Goal: Find specific page/section: Find specific page/section

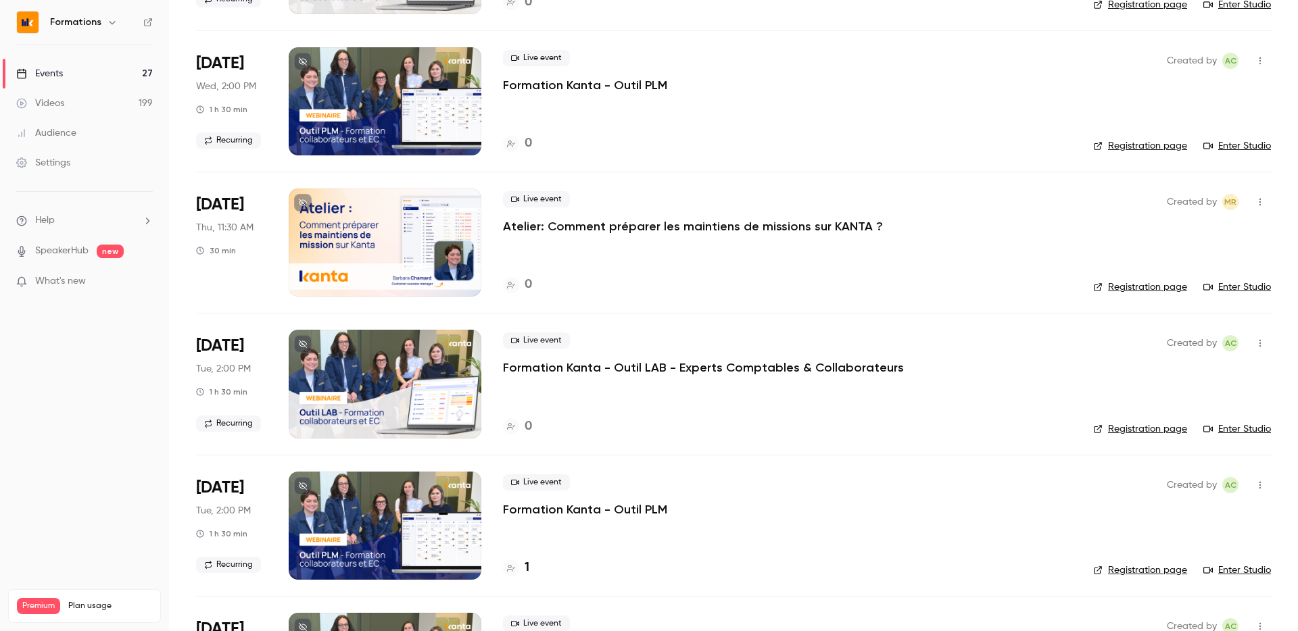
scroll to position [1352, 0]
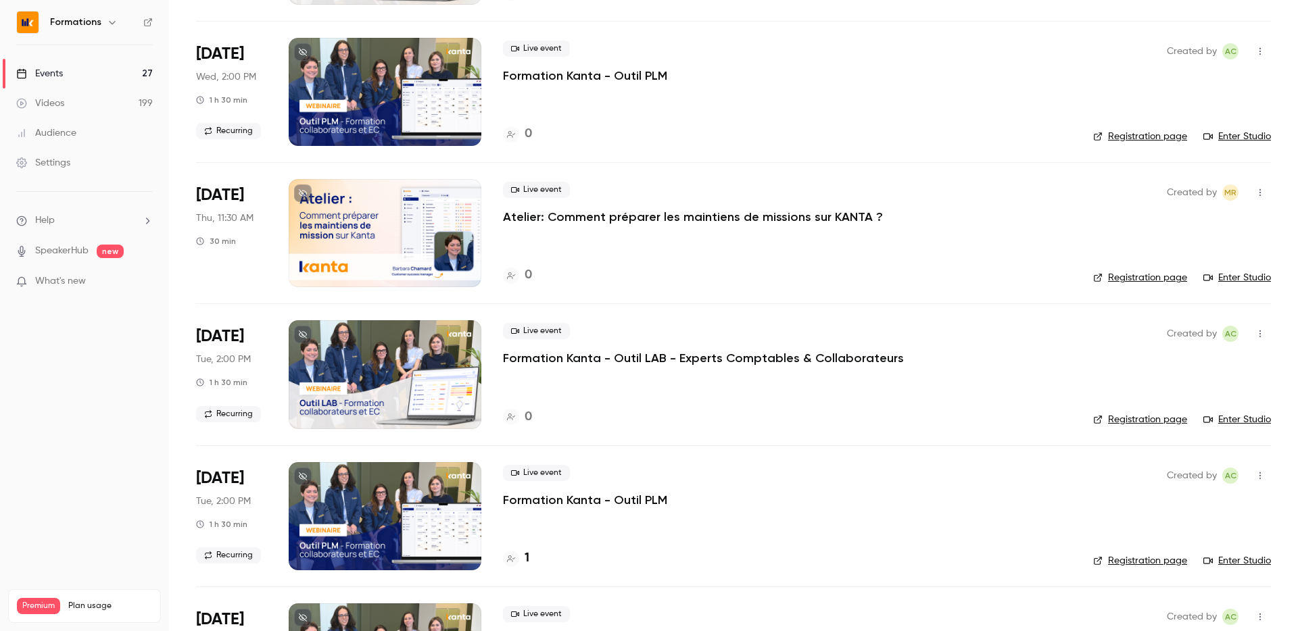
click at [1162, 416] on link "Registration page" at bounding box center [1140, 420] width 94 height 14
click at [1115, 422] on link "Registration page" at bounding box center [1140, 420] width 94 height 14
click at [1115, 416] on link "Registration page" at bounding box center [1140, 420] width 94 height 14
click at [1122, 421] on link "Registration page" at bounding box center [1140, 420] width 94 height 14
click at [1124, 420] on link "Registration page" at bounding box center [1140, 420] width 94 height 14
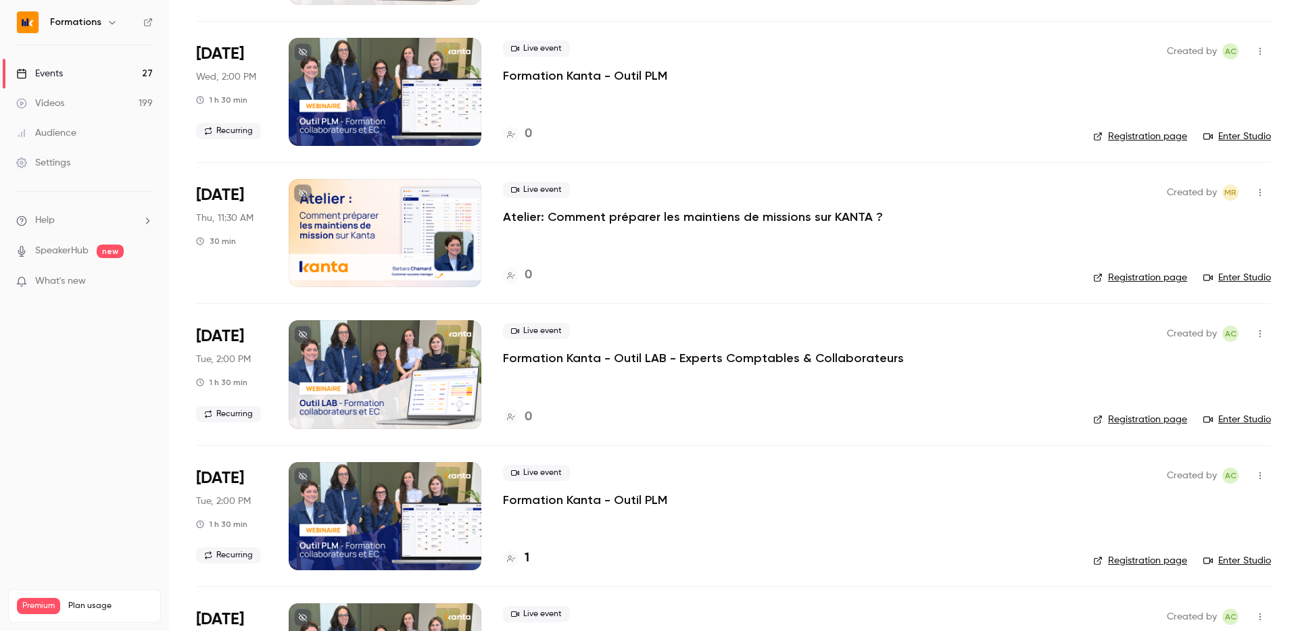
click at [1139, 414] on link "Registration page" at bounding box center [1140, 420] width 94 height 14
click at [1169, 420] on link "Registration page" at bounding box center [1140, 420] width 94 height 14
click at [1148, 418] on link "Registration page" at bounding box center [1140, 420] width 94 height 14
click at [1169, 421] on link "Registration page" at bounding box center [1140, 420] width 94 height 14
click at [1175, 418] on link "Registration page" at bounding box center [1140, 420] width 94 height 14
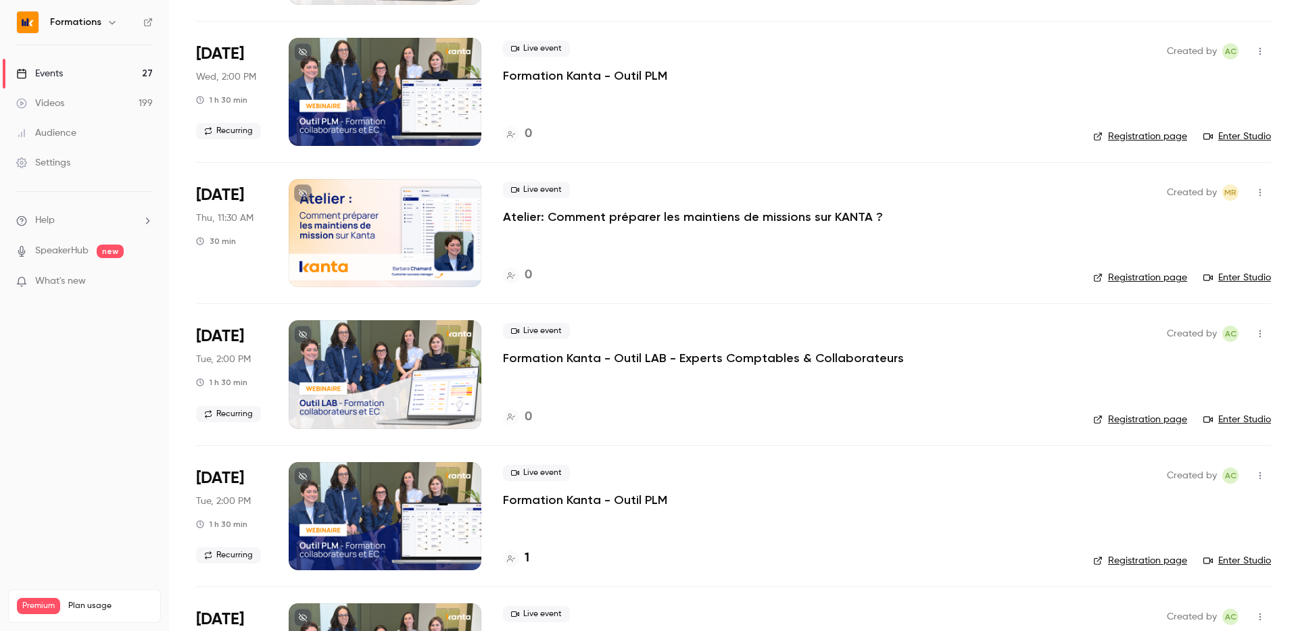
click at [1126, 423] on link "Registration page" at bounding box center [1140, 420] width 94 height 14
click at [1119, 423] on link "Registration page" at bounding box center [1140, 420] width 94 height 14
click at [1149, 422] on link "Registration page" at bounding box center [1140, 420] width 94 height 14
click at [1134, 413] on link "Registration page" at bounding box center [1140, 420] width 94 height 14
click at [1154, 421] on link "Registration page" at bounding box center [1140, 420] width 94 height 14
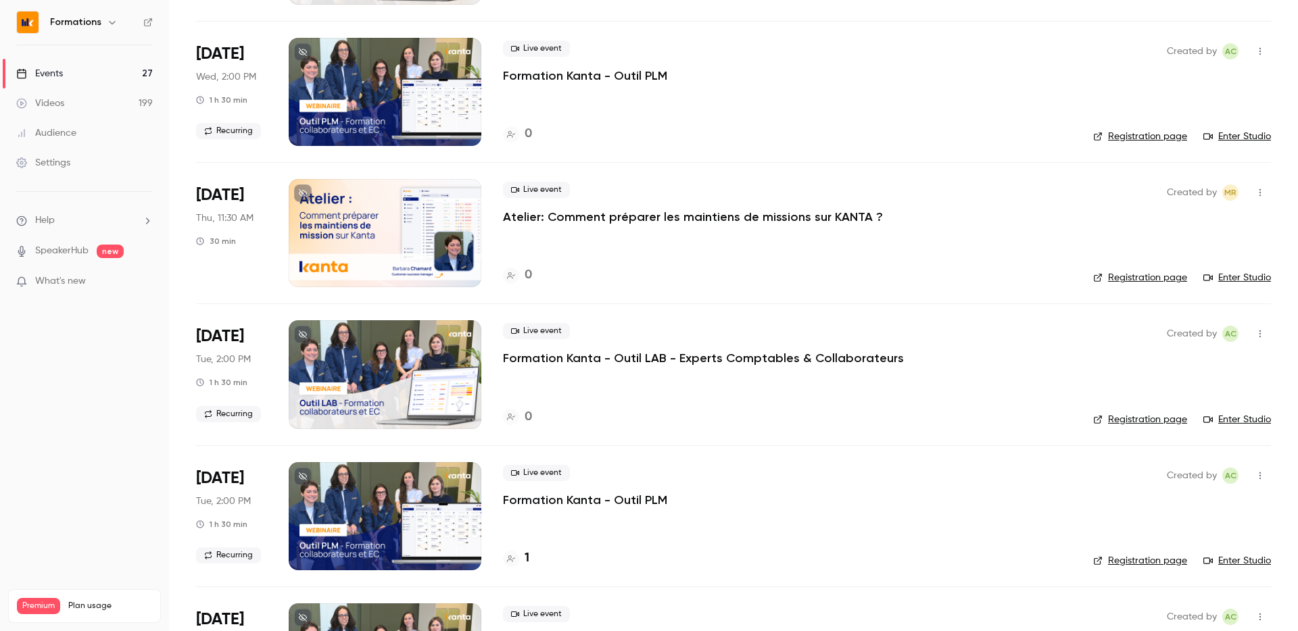
click at [1115, 421] on link "Registration page" at bounding box center [1140, 420] width 94 height 14
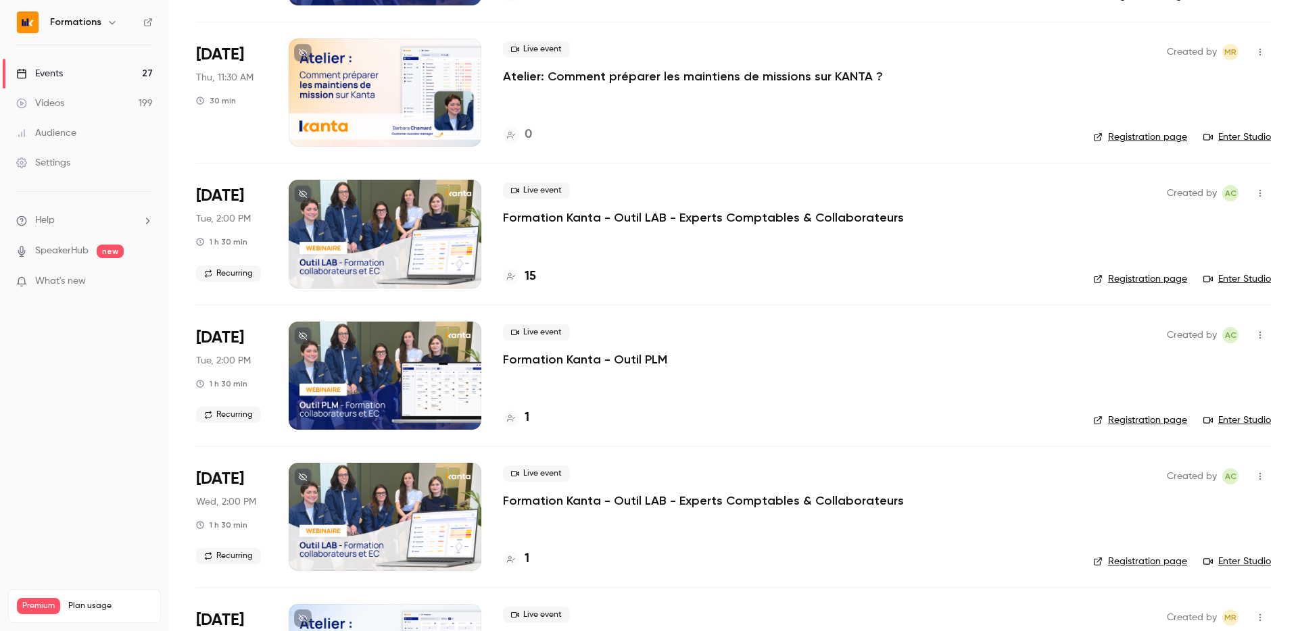
scroll to position [1497, 0]
